Goal: Information Seeking & Learning: Check status

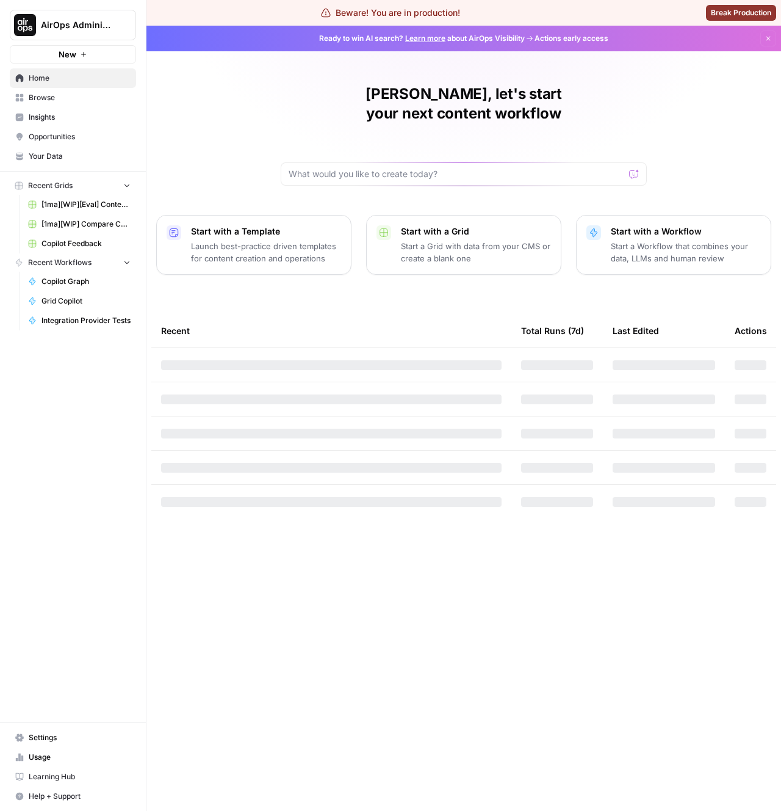
click at [43, 96] on span "Browse" at bounding box center [80, 97] width 102 height 11
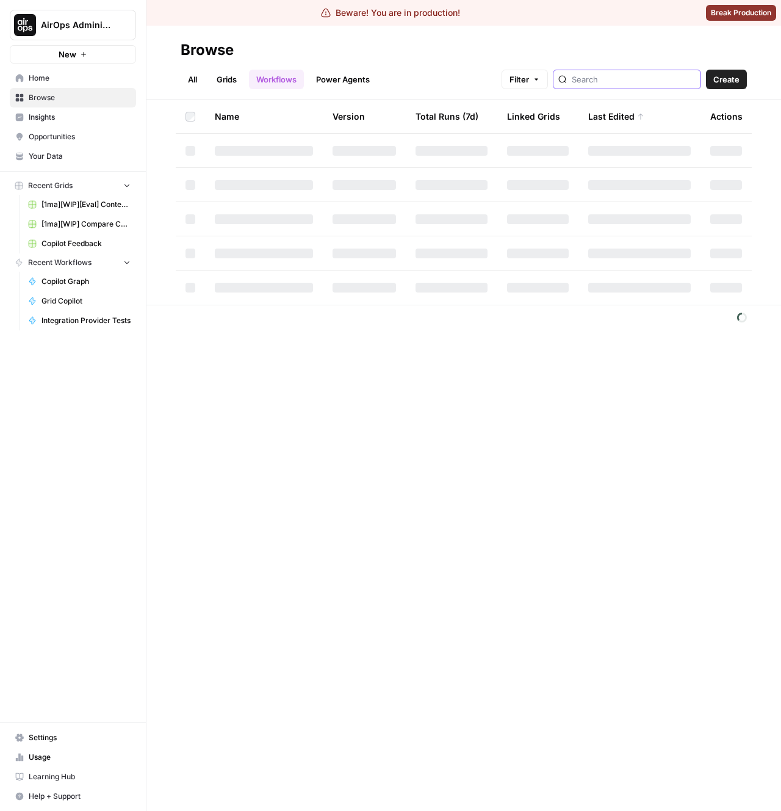
click at [642, 80] on input "search" at bounding box center [634, 79] width 124 height 12
type input "generate input"
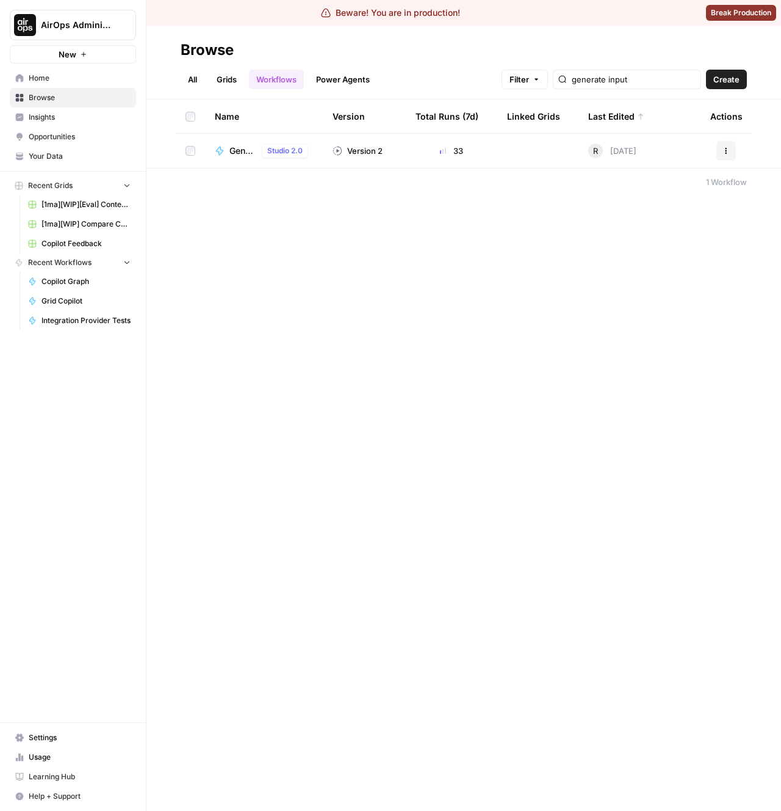
click at [314, 219] on div "Browse All Grids Workflows Power Agents Filter generate input Create Name Versi…" at bounding box center [463, 418] width 635 height 785
click at [236, 153] on span "Generate Input" at bounding box center [243, 151] width 27 height 12
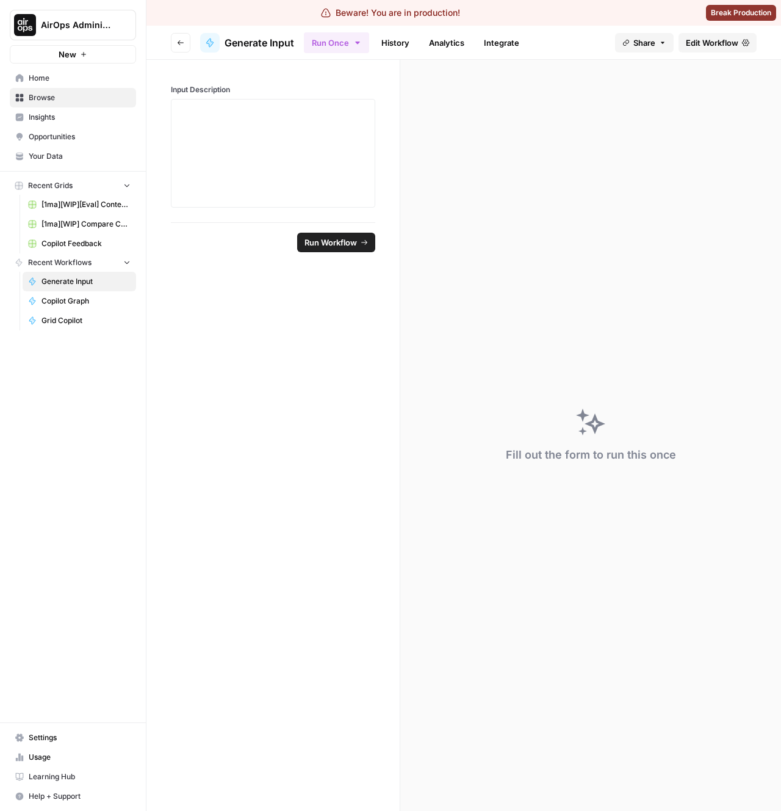
click at [395, 28] on header "Go back Generate Input Run Once History Analytics Integrate Share Edit Workflow" at bounding box center [463, 43] width 635 height 34
click at [393, 35] on link "History" at bounding box center [395, 43] width 43 height 20
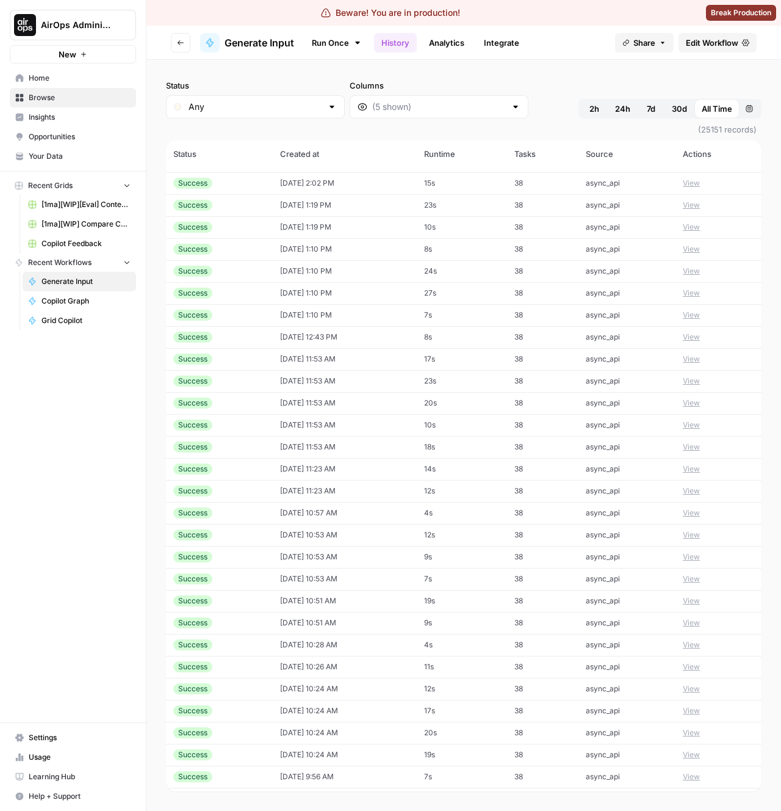
scroll to position [1160, 0]
click at [756, 104] on button "Custom range" at bounding box center [750, 109] width 20 height 20
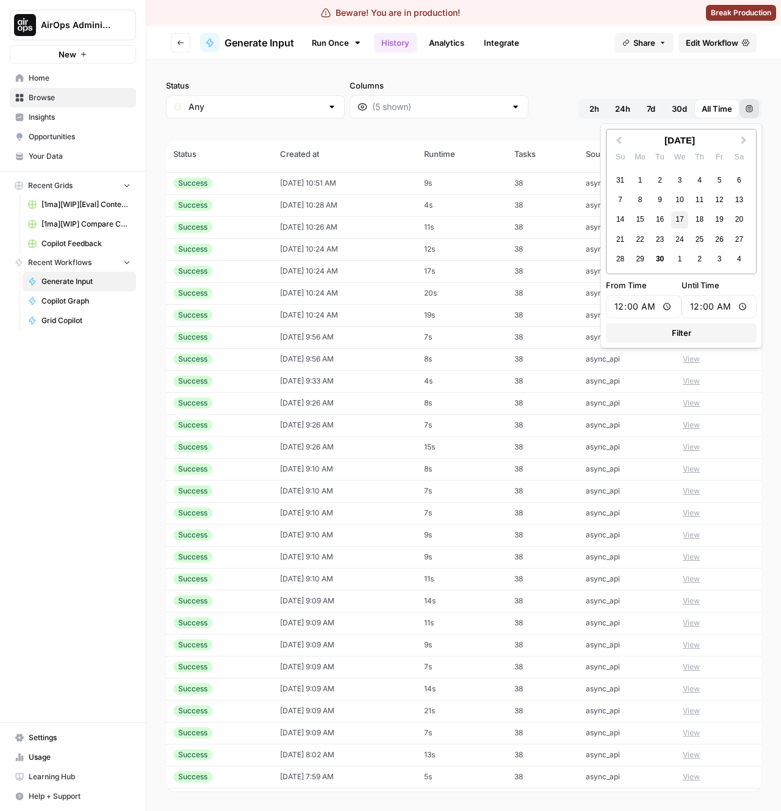
click at [682, 223] on div "17" at bounding box center [679, 219] width 16 height 16
click at [704, 214] on div "18" at bounding box center [700, 219] width 16 height 16
click at [690, 334] on span "Filter" at bounding box center [682, 333] width 20 height 12
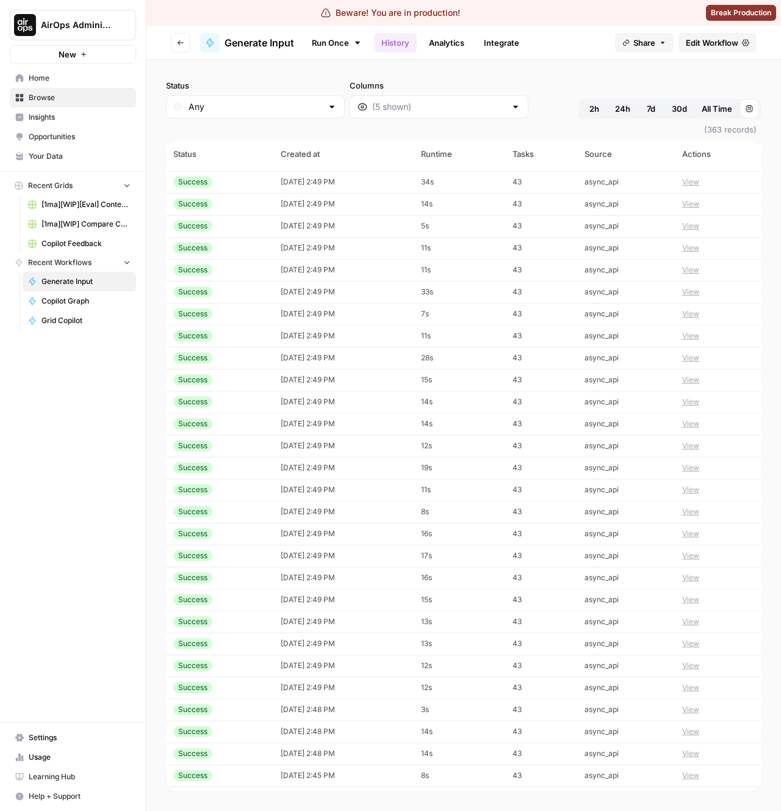
scroll to position [4275, 0]
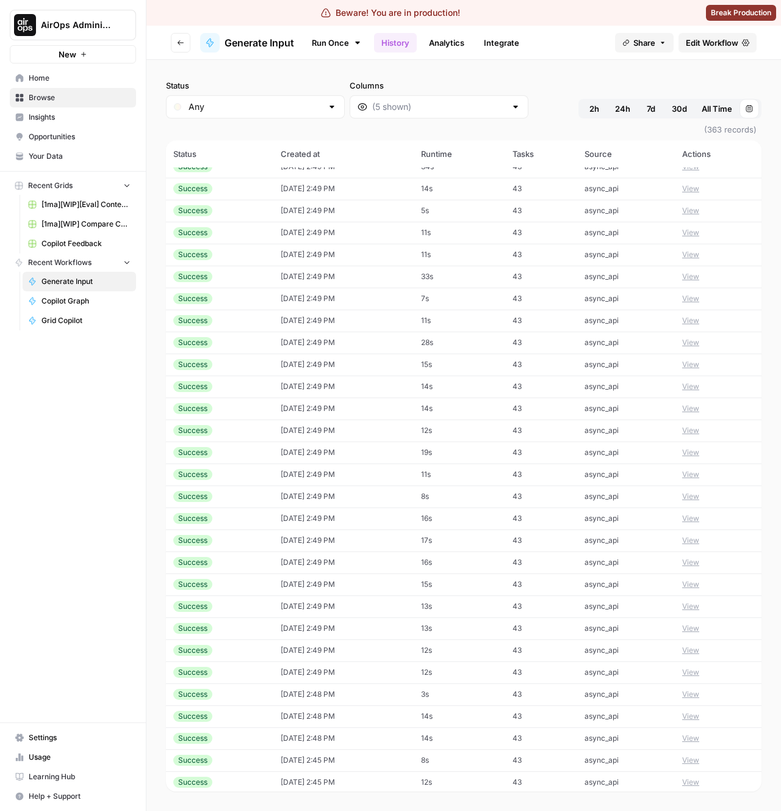
click at [328, 660] on td "[DATE] 2:49 PM" at bounding box center [343, 650] width 140 height 22
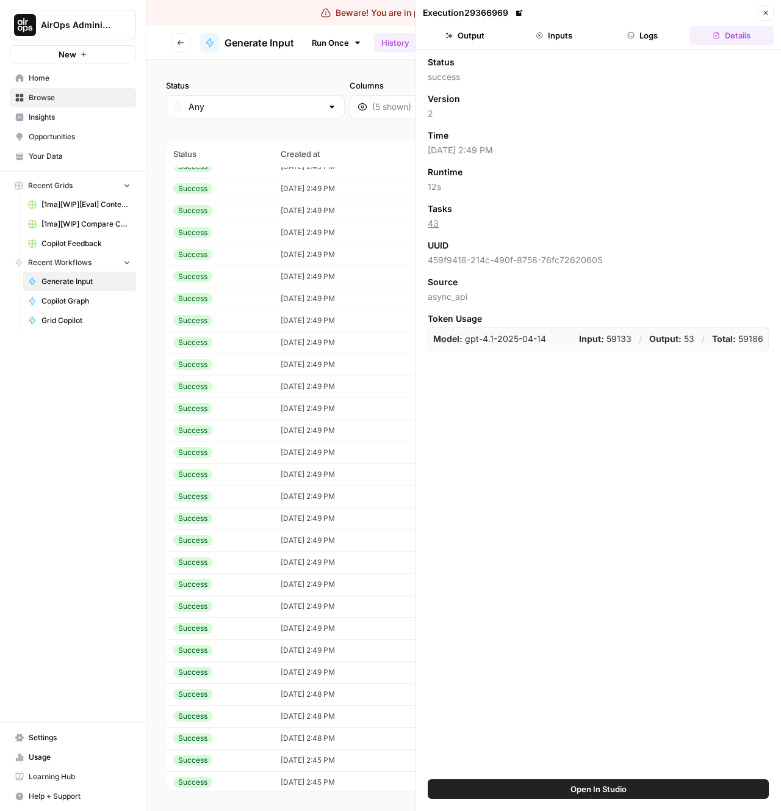
click at [554, 36] on button "Inputs" at bounding box center [554, 36] width 84 height 20
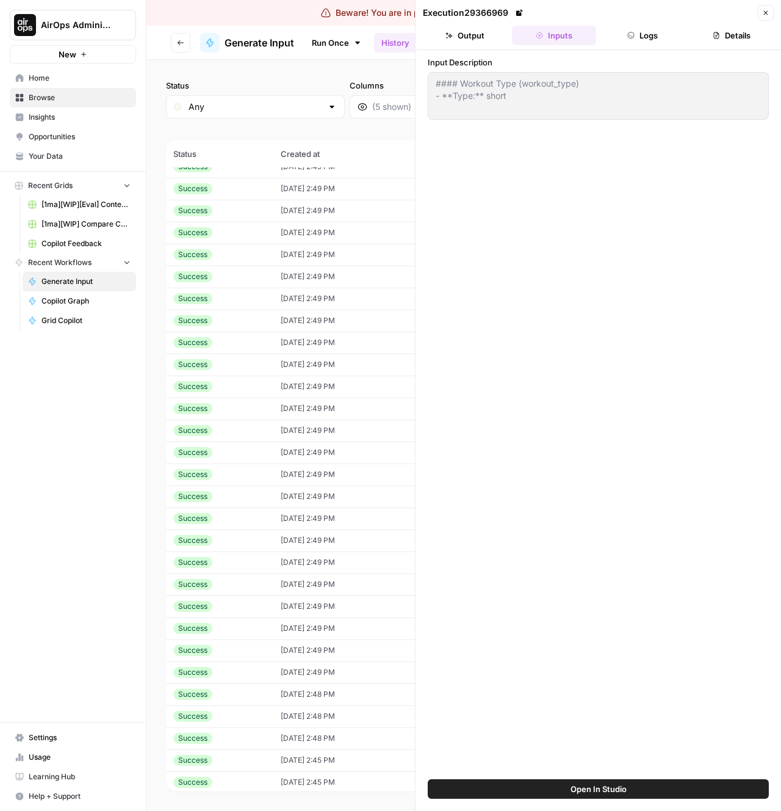
click at [302, 691] on td "[DATE] 2:48 PM" at bounding box center [343, 694] width 140 height 22
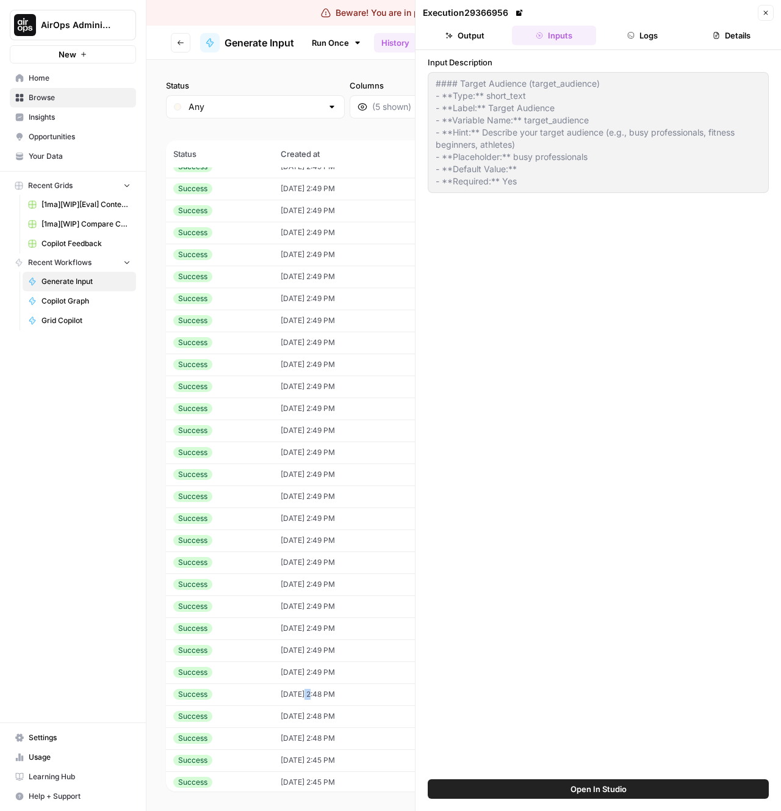
click at [287, 715] on td "[DATE] 2:48 PM" at bounding box center [343, 716] width 140 height 22
click at [285, 686] on td "[DATE] 2:48 PM" at bounding box center [343, 694] width 140 height 22
type textarea "#### Target Audience (target_audience) - **Type:** short_text - **Label:** Targ…"
click at [283, 668] on td "[DATE] 2:49 PM" at bounding box center [343, 672] width 140 height 22
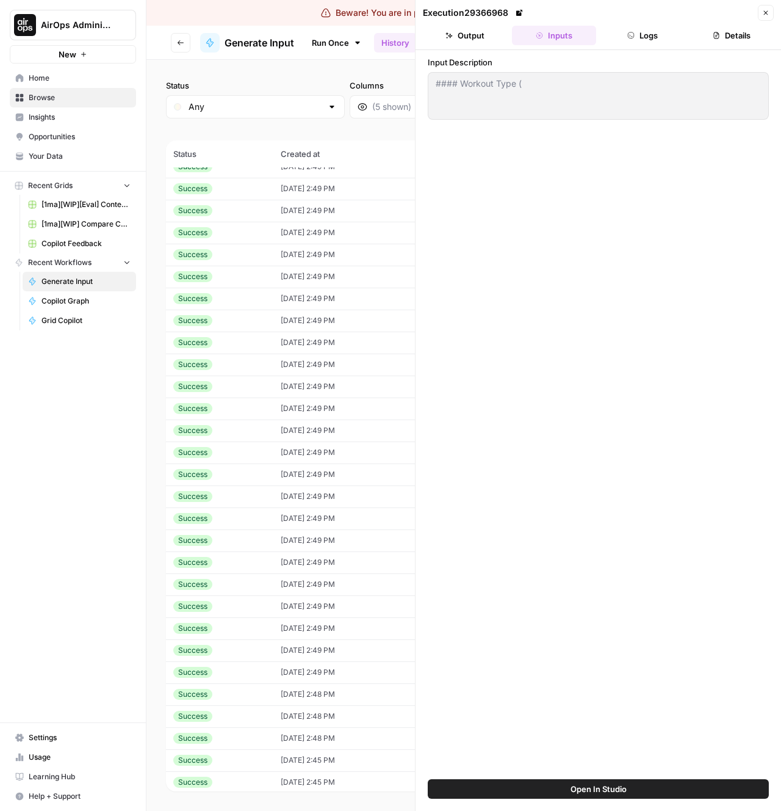
click at [284, 650] on td "[DATE] 2:49 PM" at bounding box center [343, 650] width 140 height 22
click at [292, 676] on td "[DATE] 2:49 PM" at bounding box center [343, 672] width 140 height 22
click at [287, 656] on td "[DATE] 2:49 PM" at bounding box center [343, 650] width 140 height 22
type textarea "#### Workout Type (workout_type) - **Type:** short"
click at [281, 629] on td "[DATE] 2:49 PM" at bounding box center [343, 628] width 140 height 22
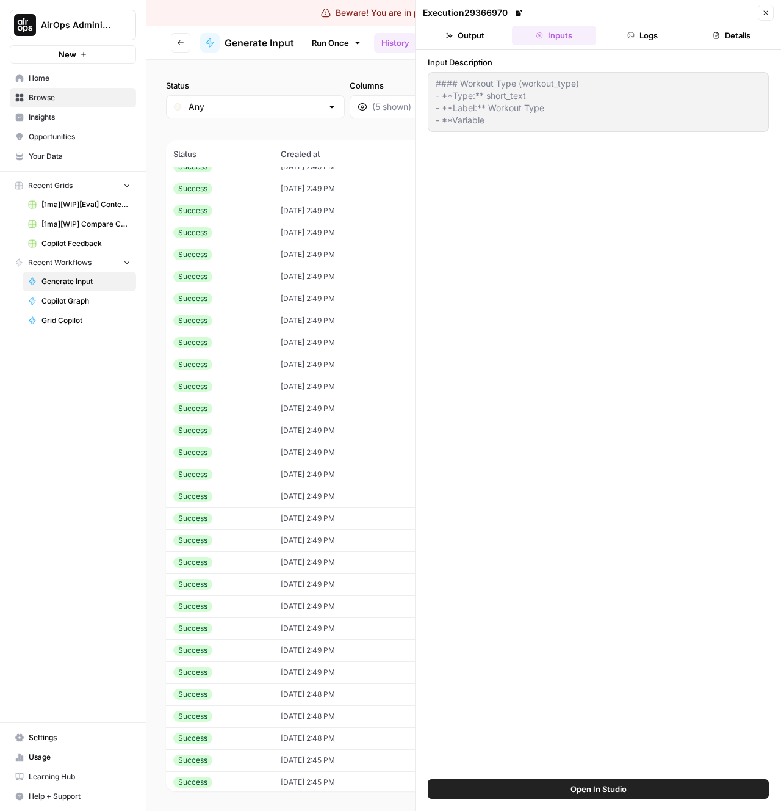
click at [287, 645] on td "[DATE] 2:49 PM" at bounding box center [343, 650] width 140 height 22
click at [289, 620] on td "[DATE] 2:49 PM" at bounding box center [343, 628] width 140 height 22
type textarea "#### Workout Type (workout_type) - **Type:** short_text - **Label:** Workout Ty…"
click at [288, 596] on td "[DATE] 2:49 PM" at bounding box center [343, 606] width 140 height 22
click at [287, 620] on td "[DATE] 2:49 PM" at bounding box center [343, 628] width 140 height 22
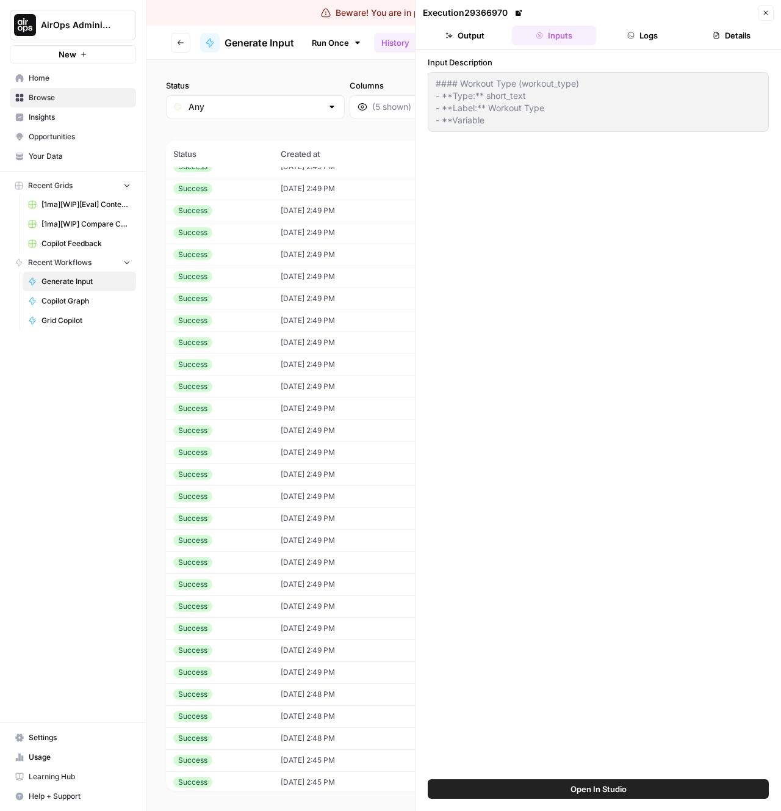
click at [284, 608] on td "[DATE] 2:49 PM" at bounding box center [343, 606] width 140 height 22
click at [285, 634] on td "[DATE] 2:49 PM" at bounding box center [343, 628] width 140 height 22
type textarea "#### Workout Type (workout_type) - **Type:** short_text - **Label:** Workout Ty…"
click at [772, 5] on div "Close" at bounding box center [766, 13] width 16 height 16
click at [770, 12] on button "Close" at bounding box center [766, 13] width 16 height 16
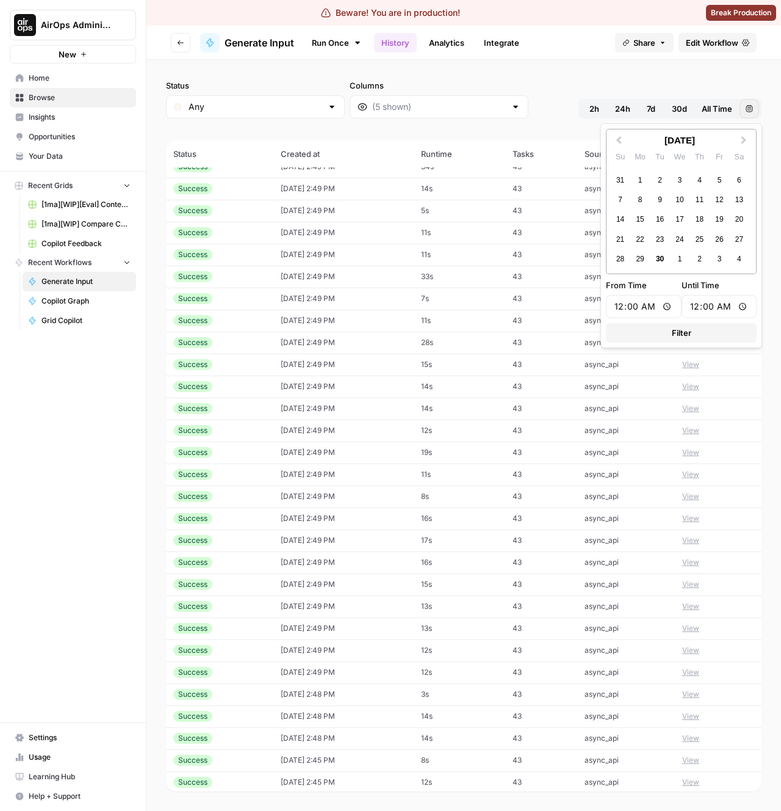
click at [750, 108] on icon "button" at bounding box center [749, 108] width 7 height 7
click at [679, 223] on div "17" at bounding box center [679, 219] width 16 height 16
click at [698, 223] on div "18" at bounding box center [700, 219] width 16 height 16
click at [629, 310] on input "00:00" at bounding box center [644, 306] width 60 height 13
type input "14:49"
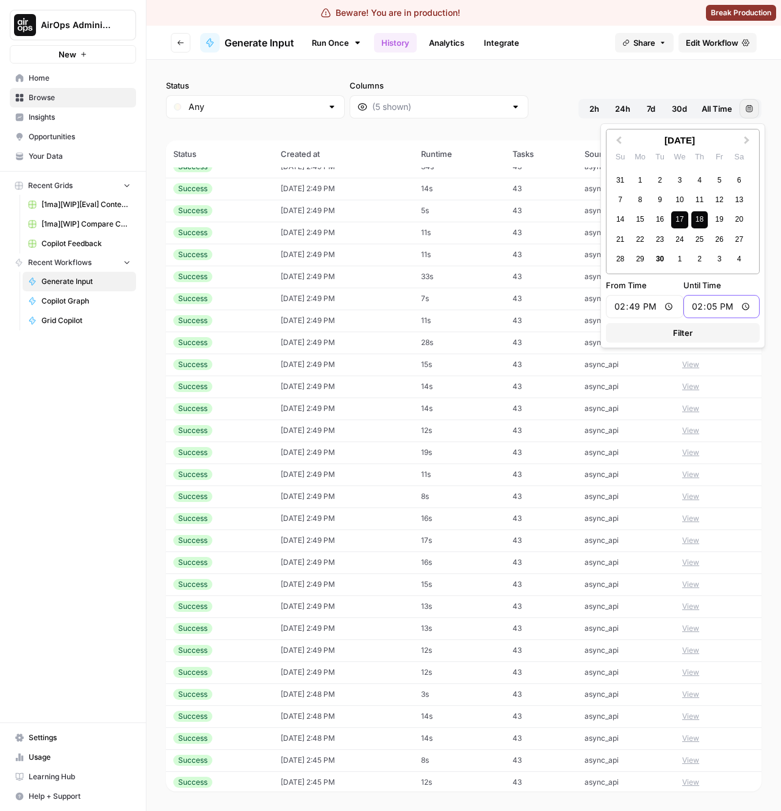
type input "14:51"
click at [673, 330] on span "Filter" at bounding box center [683, 333] width 20 height 12
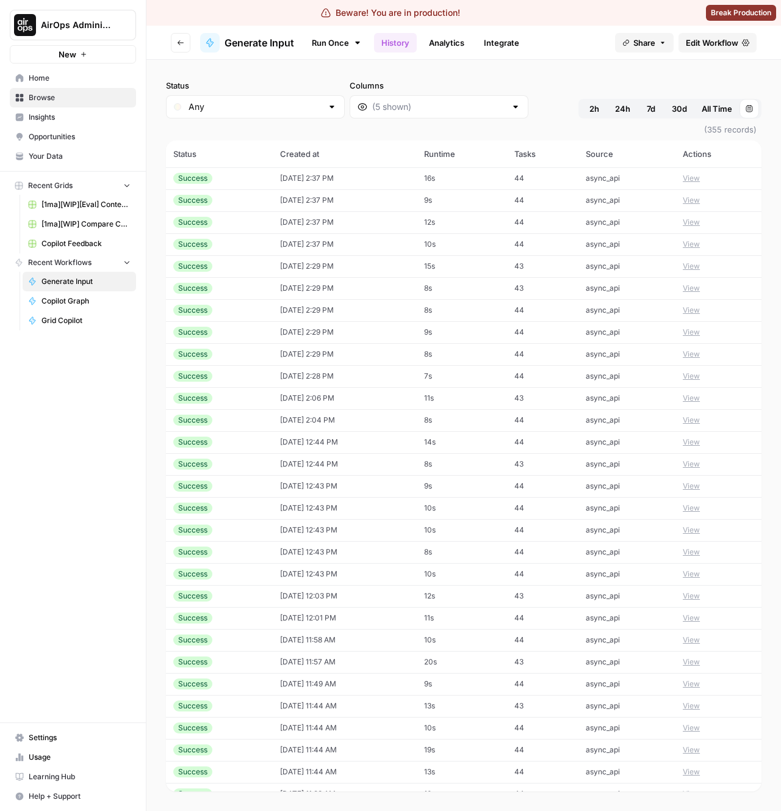
click at [756, 97] on div "Status Any Columns 2h 24h 7d 30d All Time [DATE] 2:49 PM - [DATE] 2:51 PM" at bounding box center [464, 98] width 596 height 39
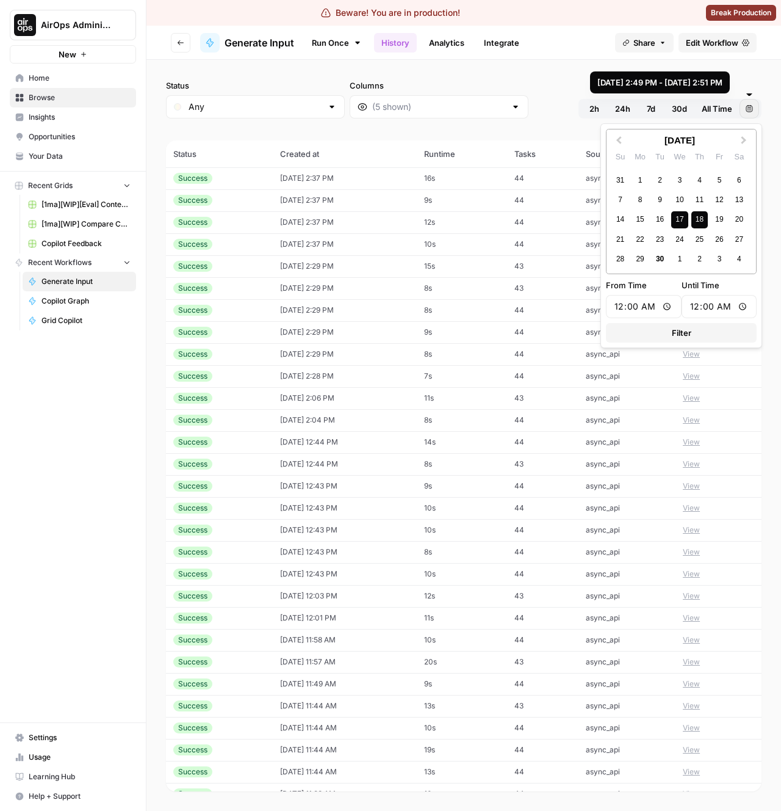
click at [747, 109] on icon "button" at bounding box center [749, 108] width 7 height 7
click at [538, 117] on div "Status Any Columns 2h 24h 7d 30d All Time [DATE] 2:49 PM - [DATE] 2:51 PM" at bounding box center [464, 98] width 596 height 39
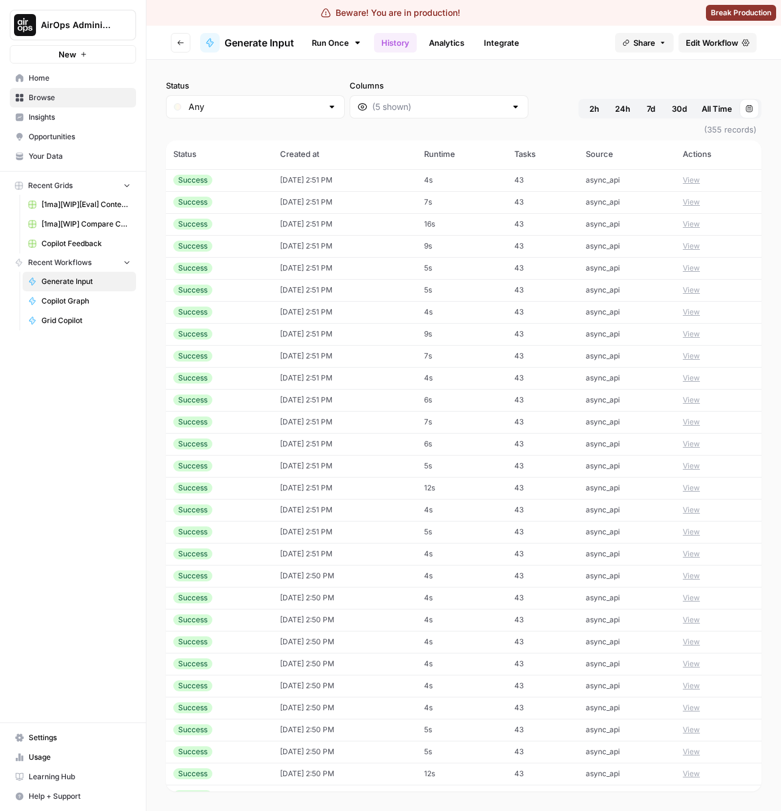
scroll to position [5555, 0]
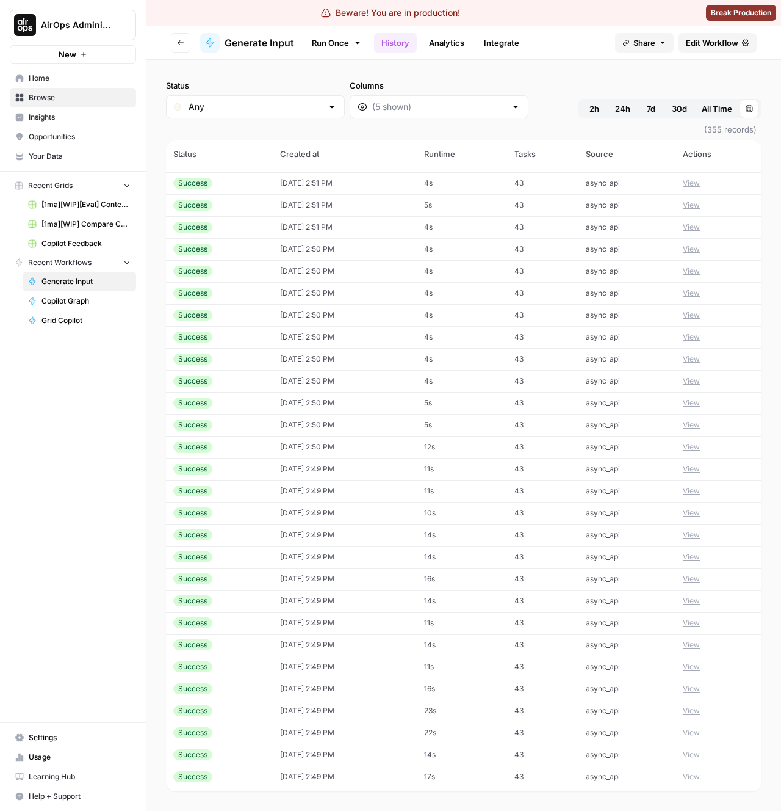
click at [319, 709] on td "[DATE] 2:49 PM" at bounding box center [345, 711] width 144 height 22
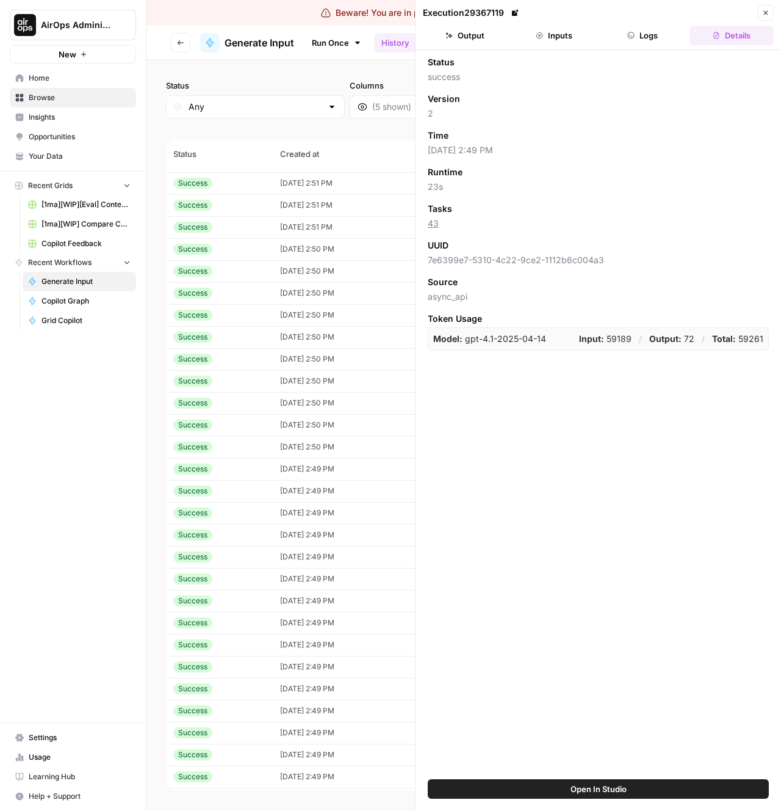
click at [564, 31] on button "Inputs" at bounding box center [554, 36] width 84 height 20
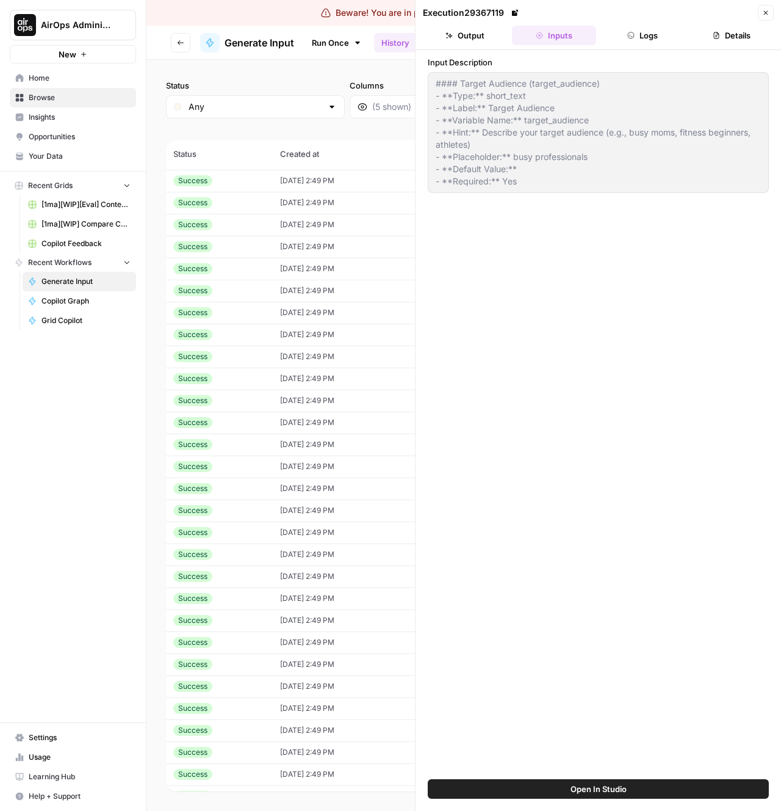
scroll to position [5994, 0]
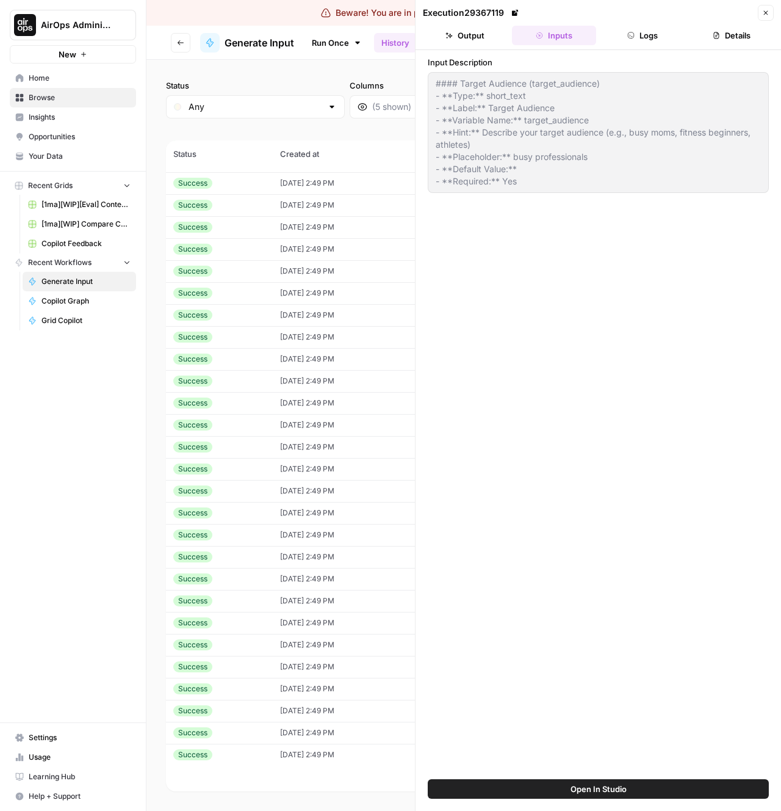
click at [303, 720] on td "[DATE] 2:49 PM" at bounding box center [345, 711] width 144 height 22
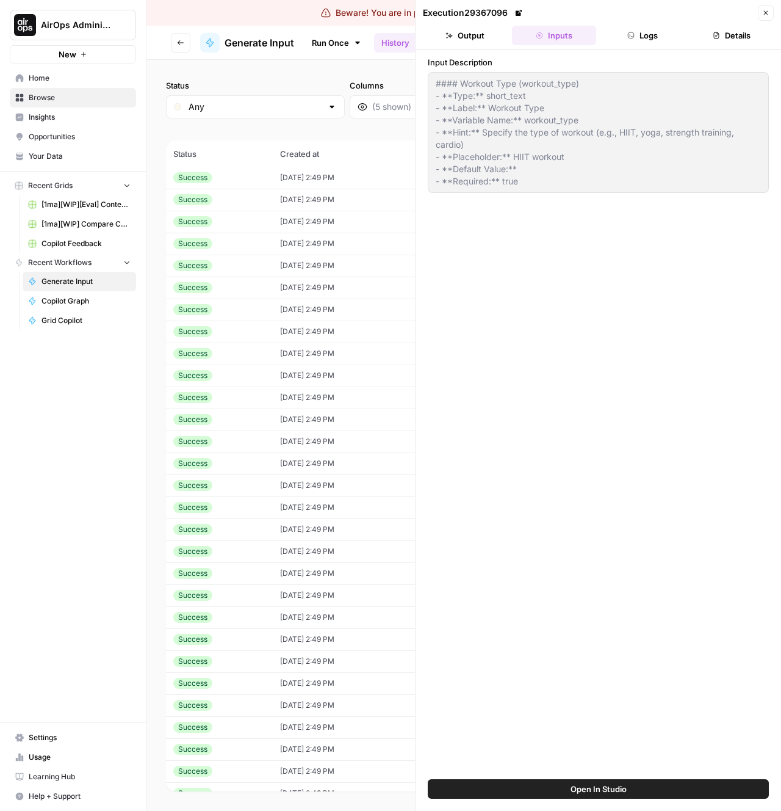
scroll to position [6342, 0]
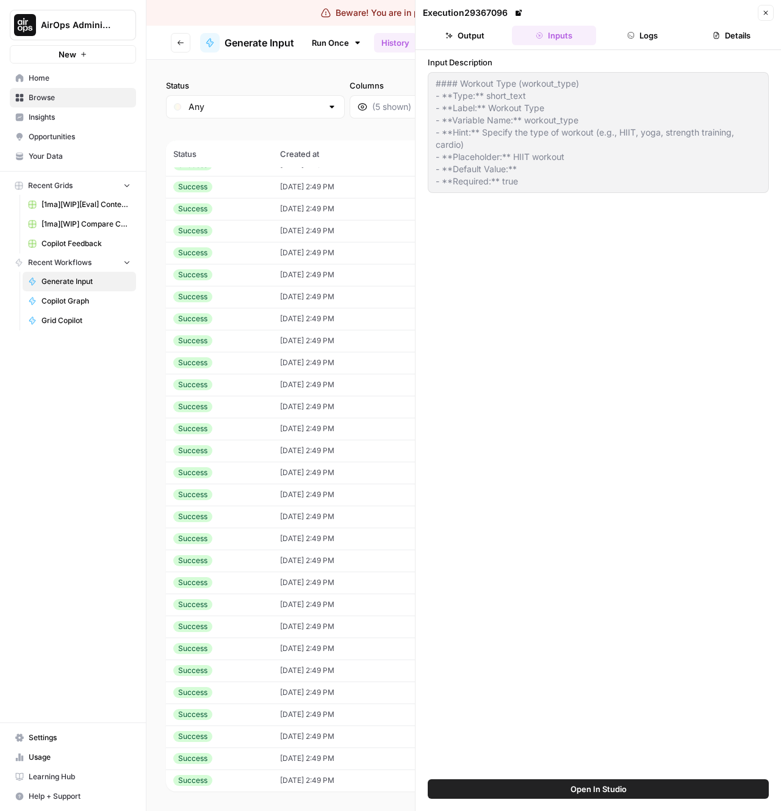
click at [298, 701] on td "[DATE] 2:49 PM" at bounding box center [345, 692] width 144 height 22
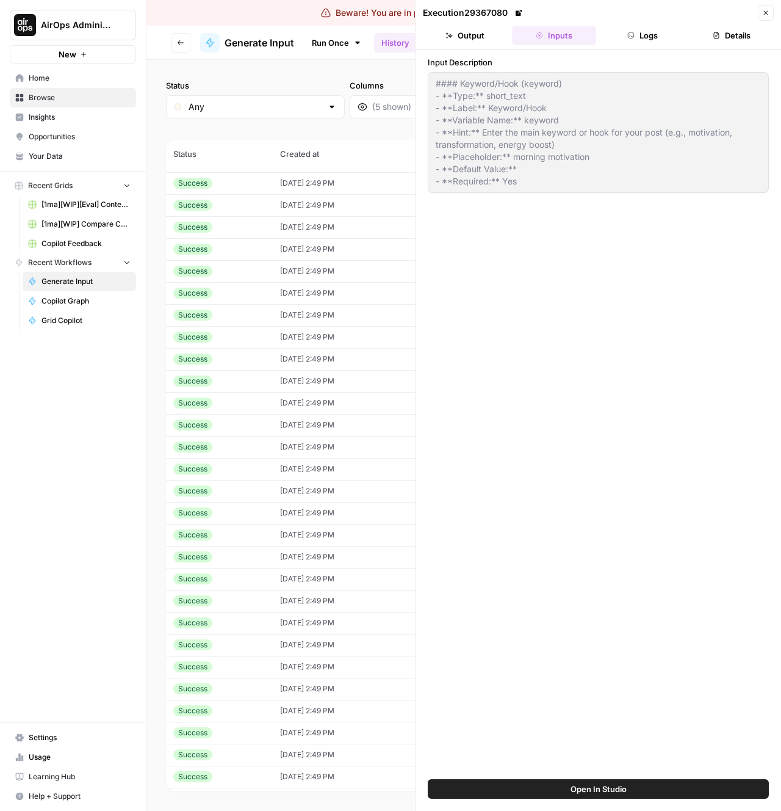
scroll to position [6663, 0]
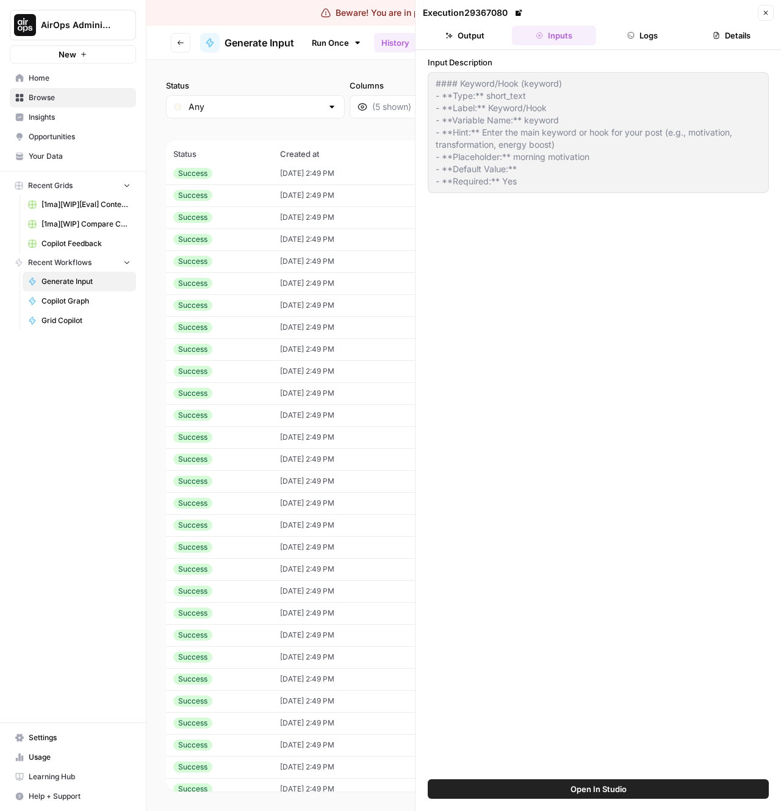
click at [304, 719] on td "[DATE] 2:49 PM" at bounding box center [345, 723] width 144 height 22
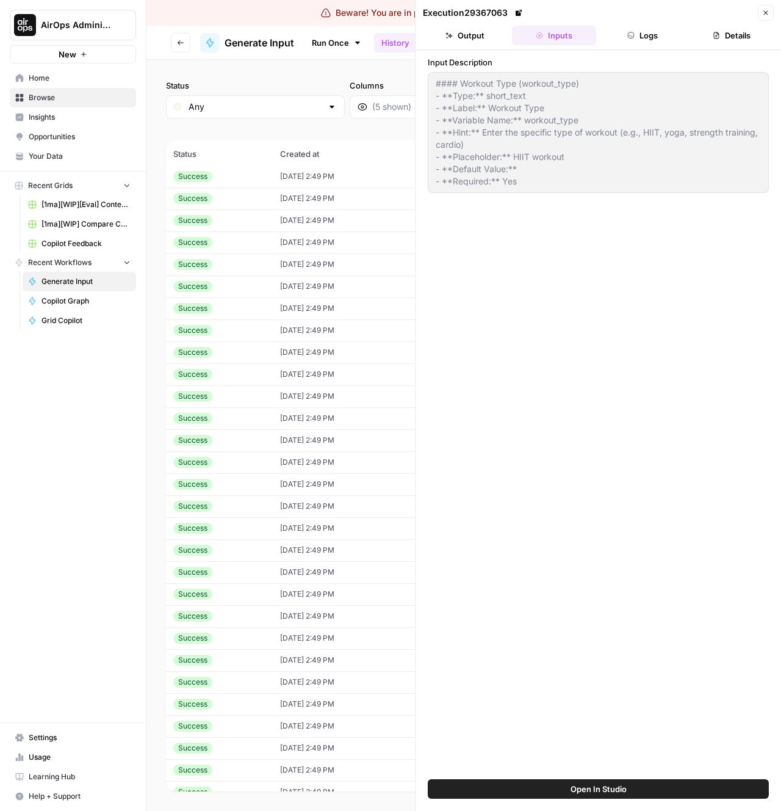
scroll to position [6873, 0]
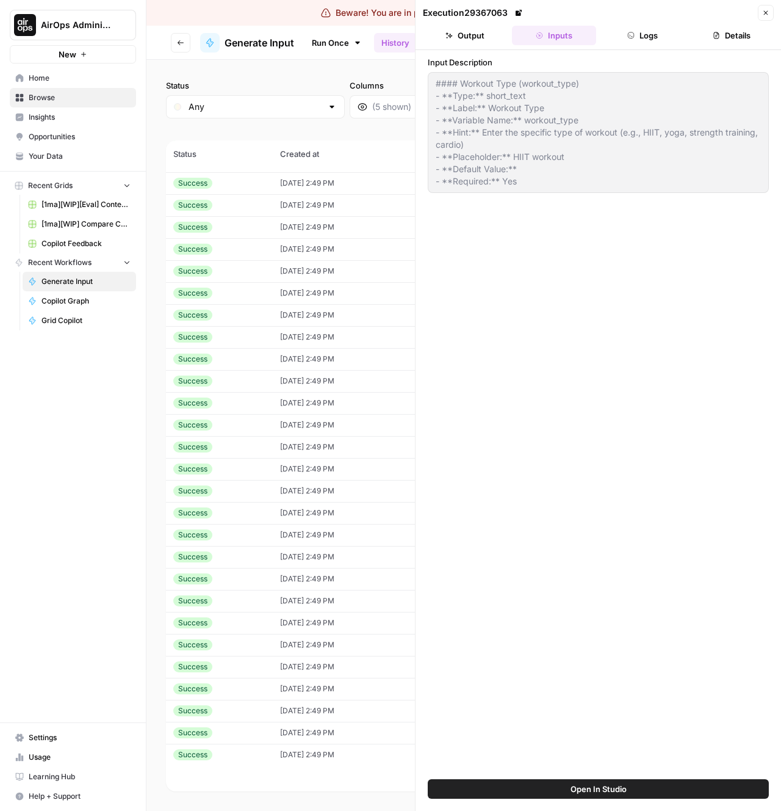
click at [311, 696] on td "[DATE] 2:49 PM" at bounding box center [345, 689] width 144 height 22
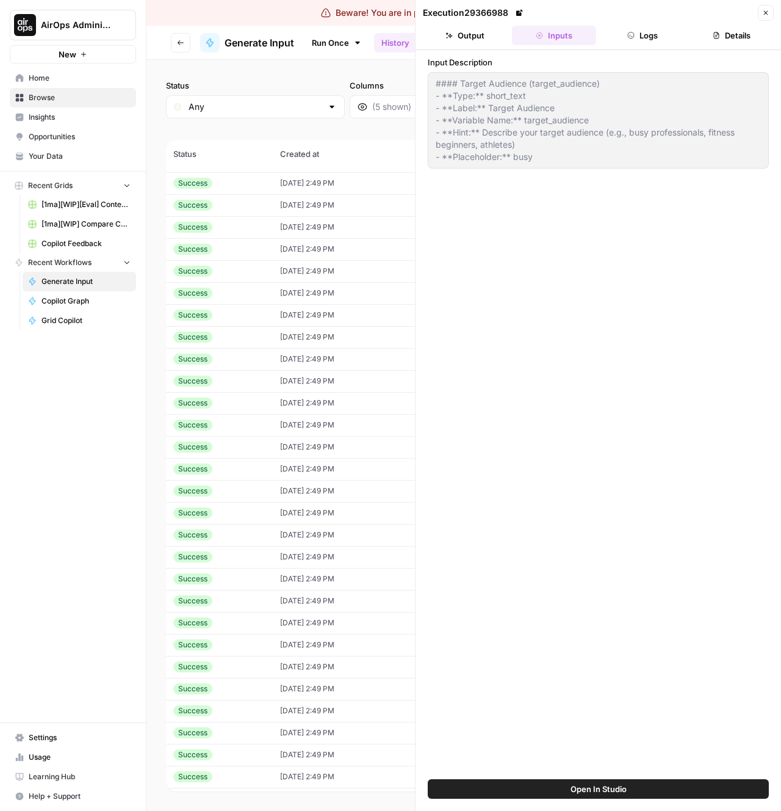
click at [292, 734] on td "[DATE] 2:49 PM" at bounding box center [345, 732] width 144 height 22
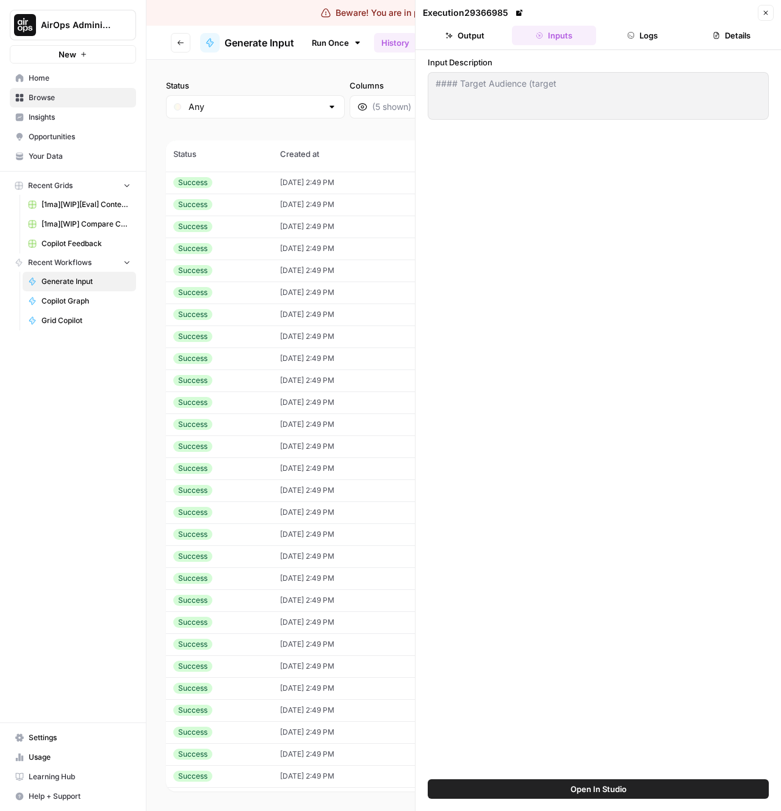
scroll to position [6905, 0]
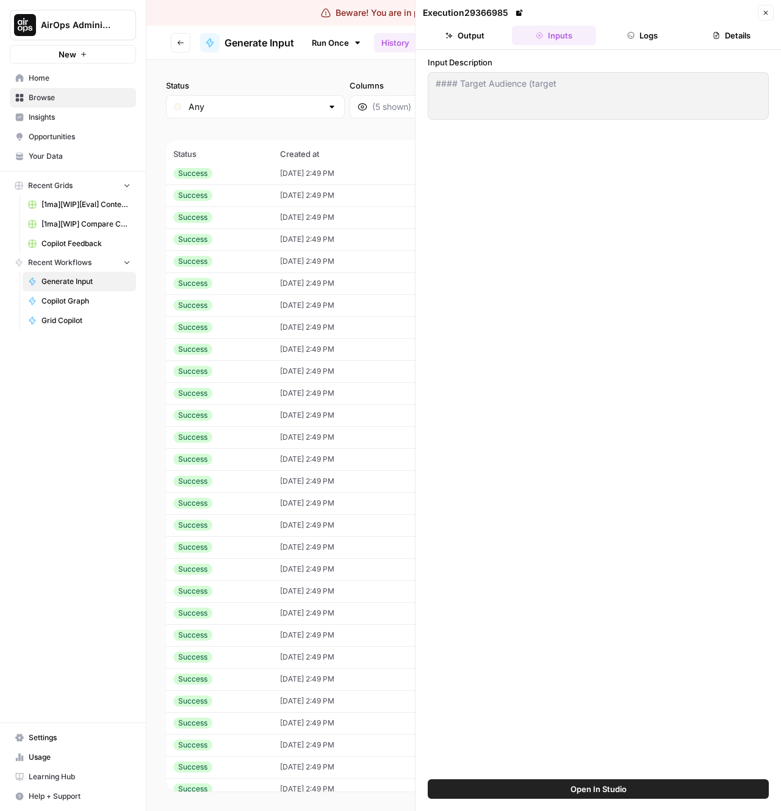
click at [723, 35] on button "Details" at bounding box center [732, 36] width 84 height 20
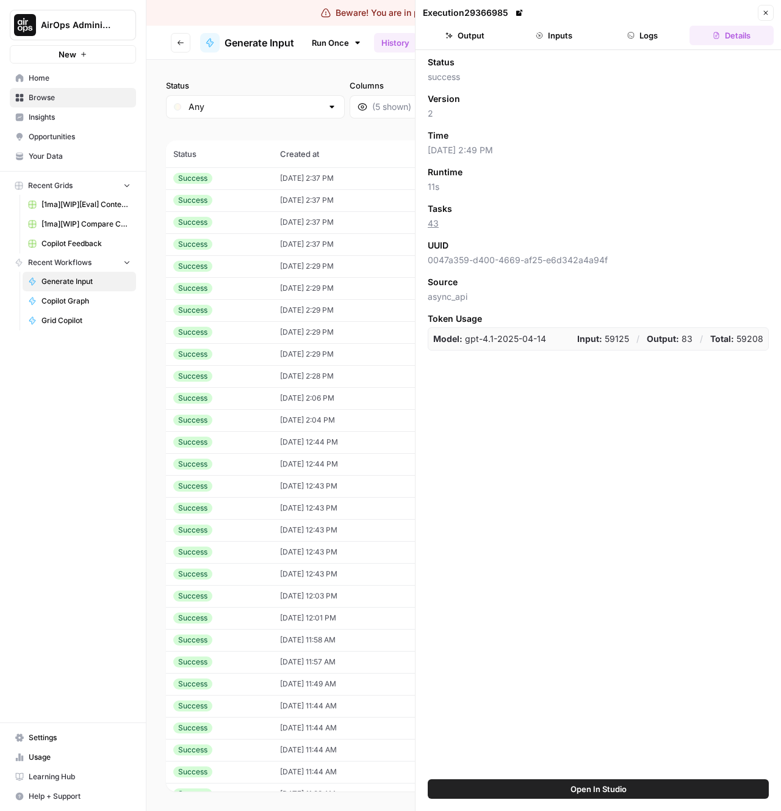
click at [566, 125] on div "Status success Version 2 Time 09/17/25 at 2:49 PM Runtime 11s Tasks 43 UUID 004…" at bounding box center [598, 203] width 341 height 294
click at [546, 36] on button "Inputs" at bounding box center [554, 36] width 84 height 20
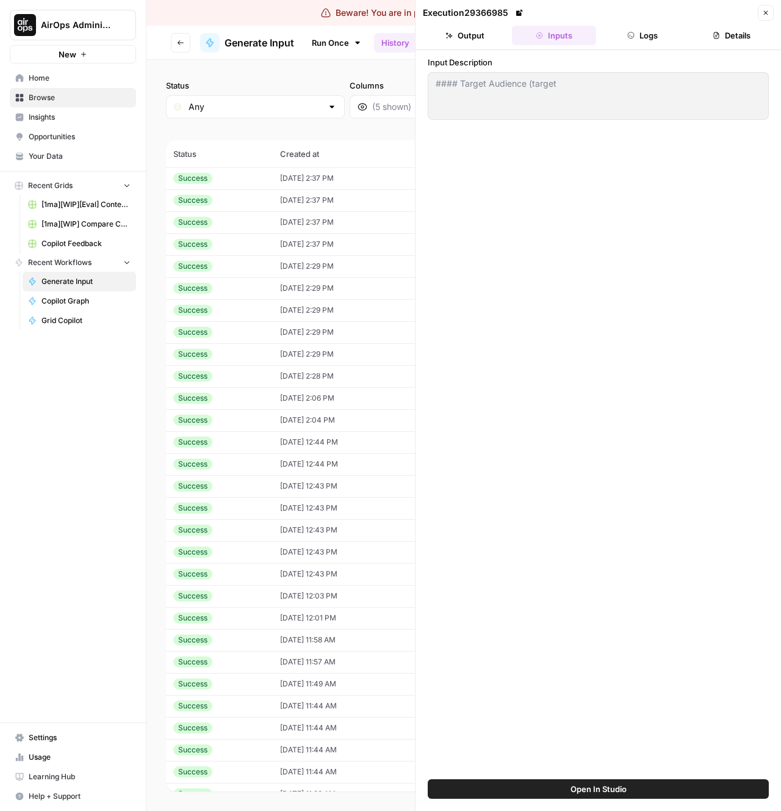
click at [96, 548] on div "AirOps Administrative New Home Browse Insights Opportunities Your Data Recent G…" at bounding box center [73, 405] width 146 height 811
click at [760, 10] on button "Close" at bounding box center [766, 13] width 16 height 16
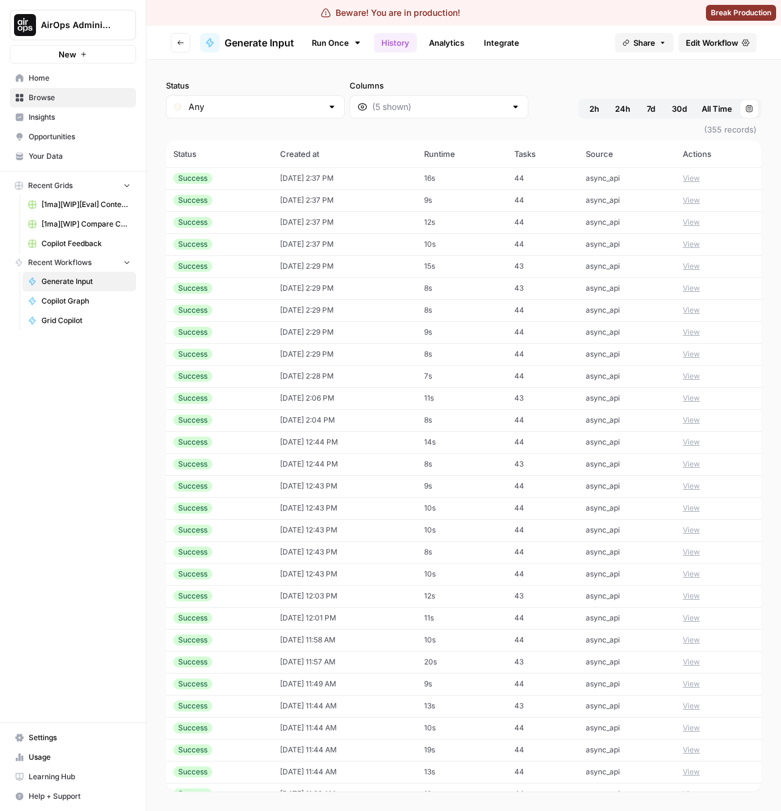
click at [29, 571] on div "AirOps Administrative New Home Browse Insights Opportunities Your Data Recent G…" at bounding box center [73, 405] width 146 height 811
